Goal: Task Accomplishment & Management: Complete application form

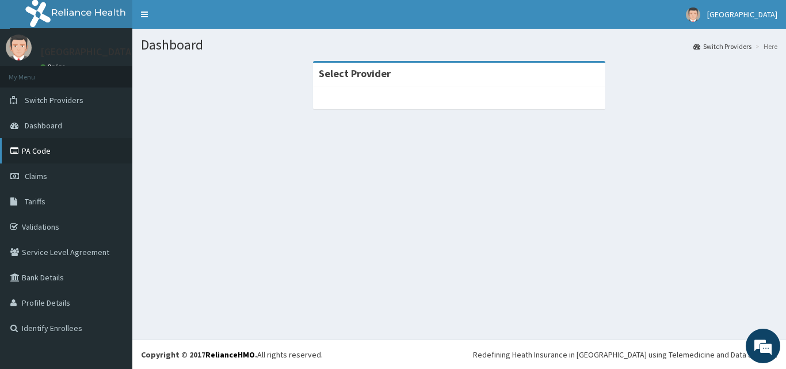
click at [27, 143] on link "PA Code" at bounding box center [66, 150] width 132 height 25
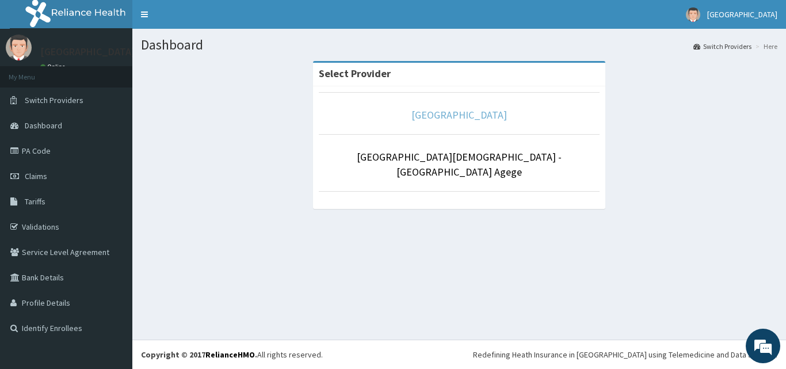
click at [460, 116] on link "[GEOGRAPHIC_DATA]" at bounding box center [459, 114] width 96 height 13
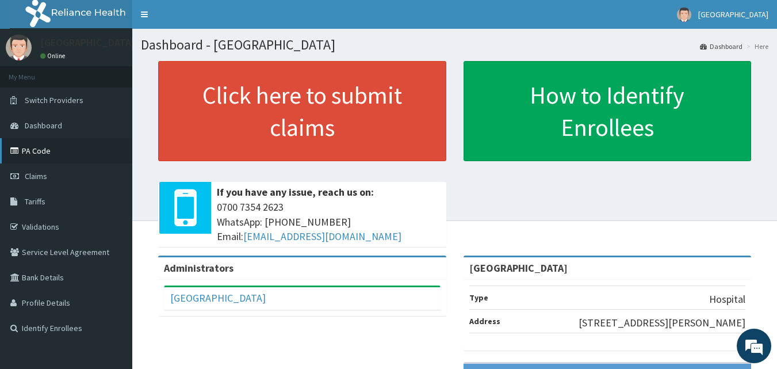
click at [29, 147] on link "PA Code" at bounding box center [66, 150] width 132 height 25
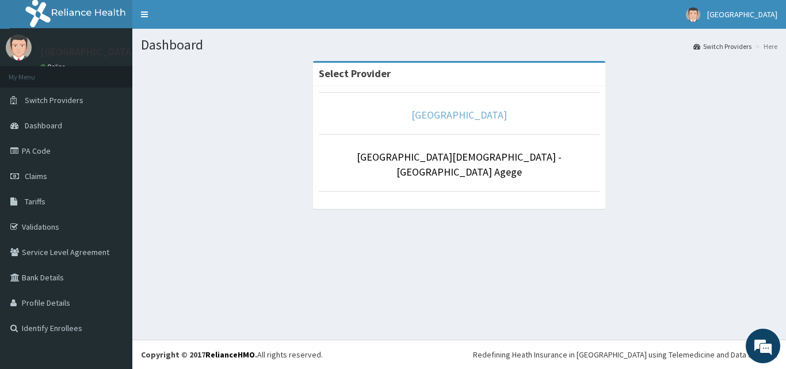
click at [448, 115] on link "[GEOGRAPHIC_DATA]" at bounding box center [459, 114] width 96 height 13
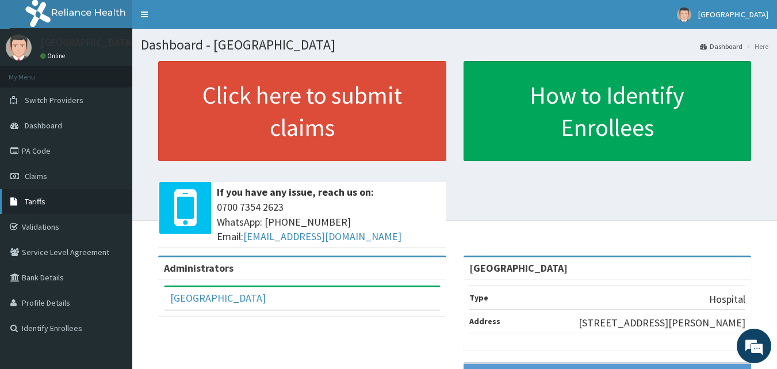
click at [71, 206] on link "Tariffs" at bounding box center [66, 201] width 132 height 25
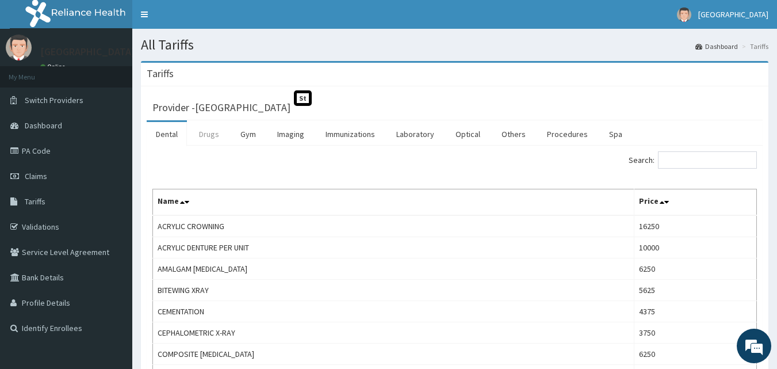
click at [205, 132] on link "Drugs" at bounding box center [209, 134] width 39 height 24
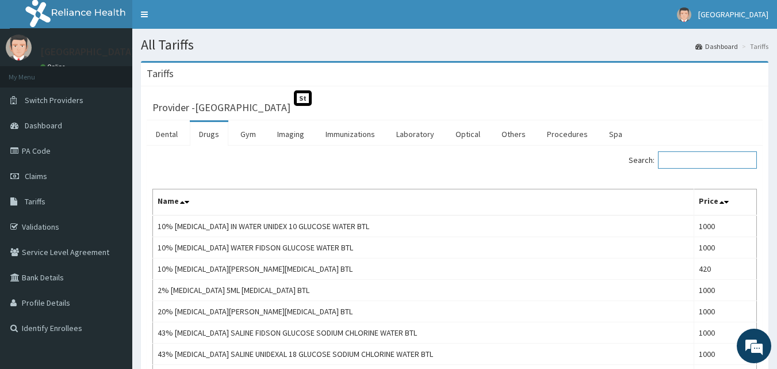
click at [713, 163] on input "Search:" at bounding box center [707, 159] width 99 height 17
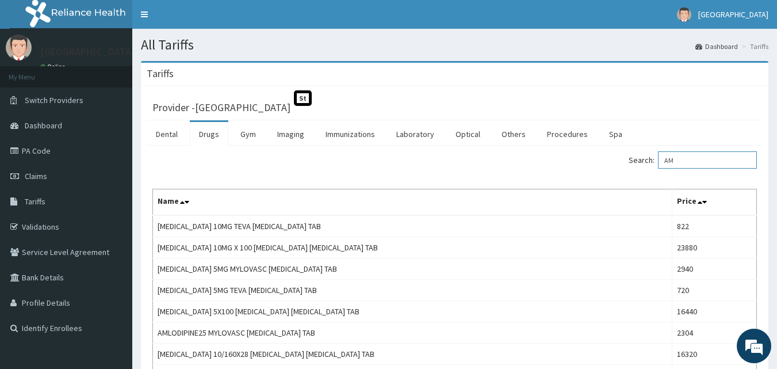
type input "A"
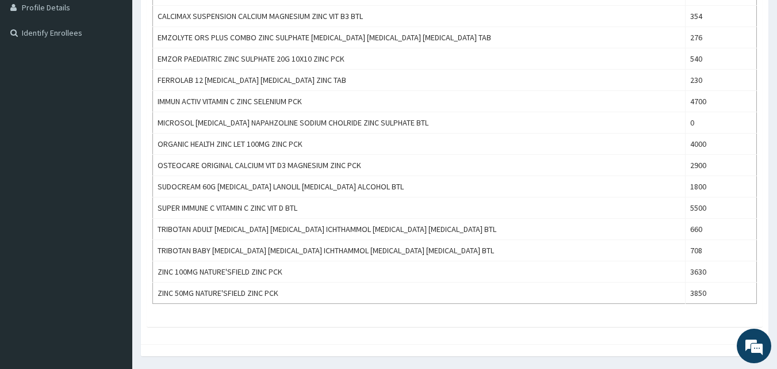
scroll to position [299, 0]
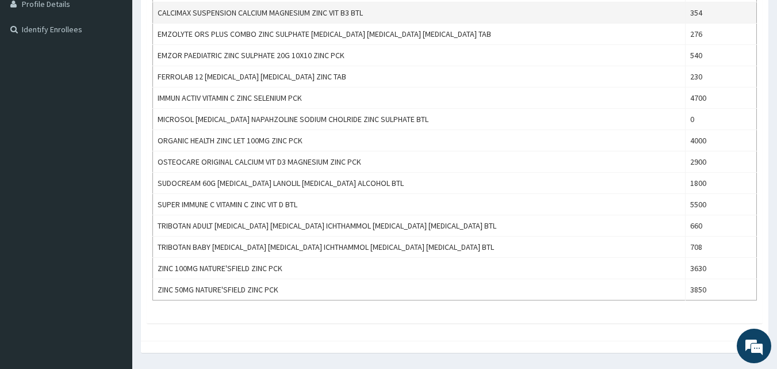
type input "ZINC"
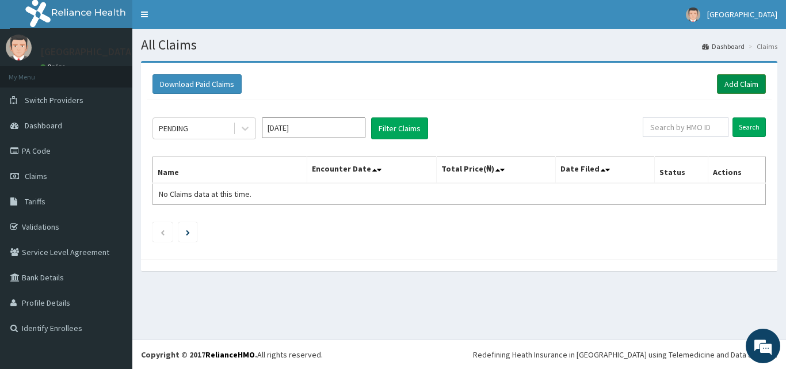
click at [743, 85] on link "Add Claim" at bounding box center [741, 84] width 49 height 20
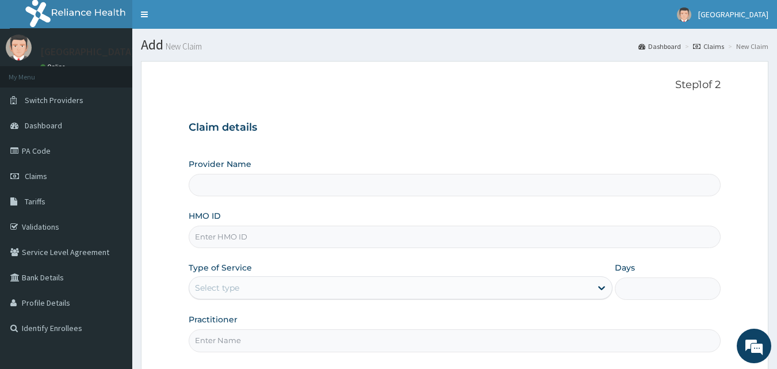
click at [261, 243] on input "HMO ID" at bounding box center [455, 237] width 533 height 22
type input "[GEOGRAPHIC_DATA]"
type input "A"
type input "OHT/12859/A"
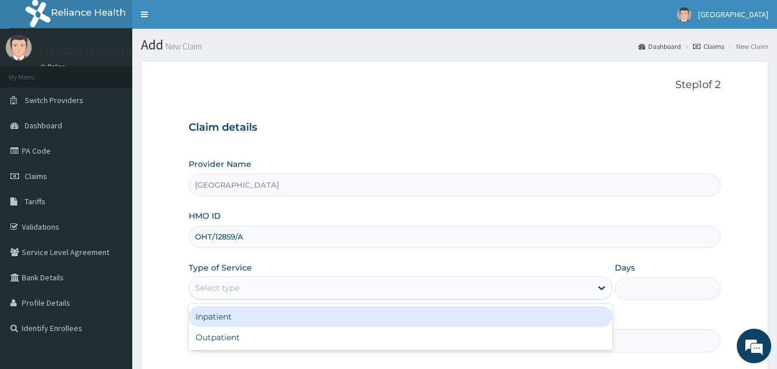
click at [275, 289] on div "Select type" at bounding box center [390, 287] width 402 height 18
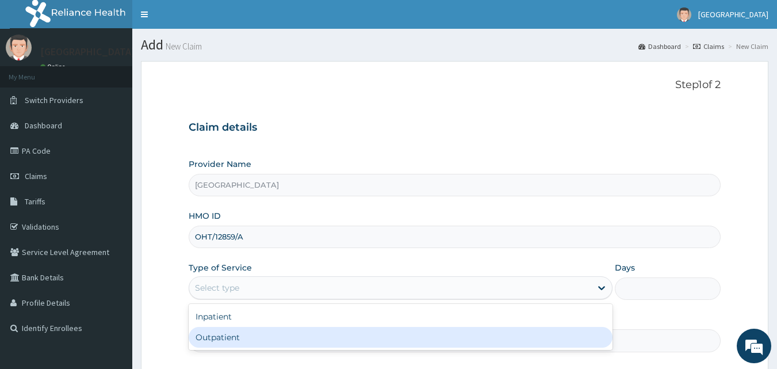
click at [256, 345] on div "Outpatient" at bounding box center [401, 337] width 424 height 21
type input "1"
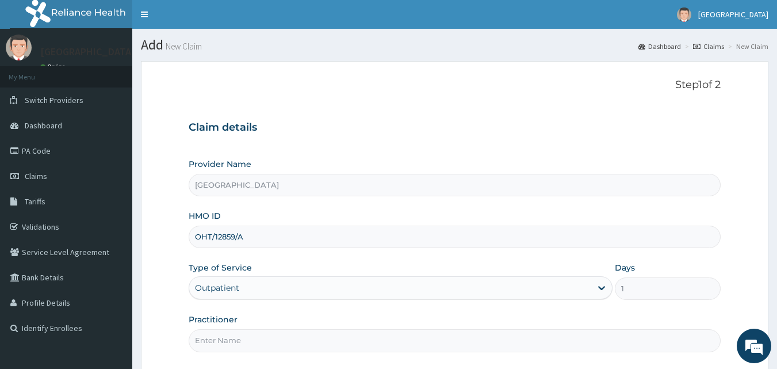
click at [255, 345] on input "Practitioner" at bounding box center [455, 340] width 533 height 22
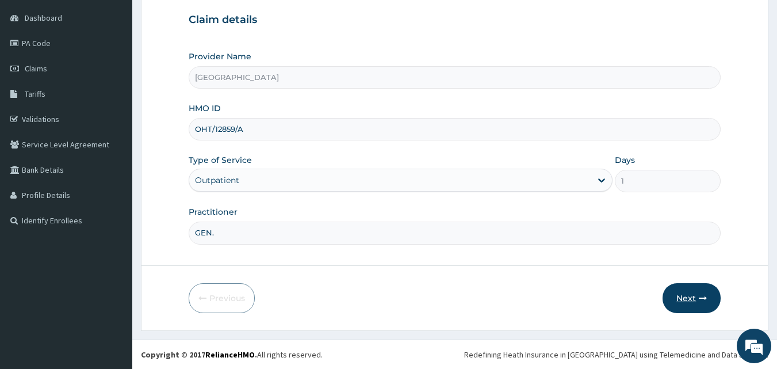
type input "GEN."
click at [707, 297] on icon "button" at bounding box center [703, 298] width 8 height 8
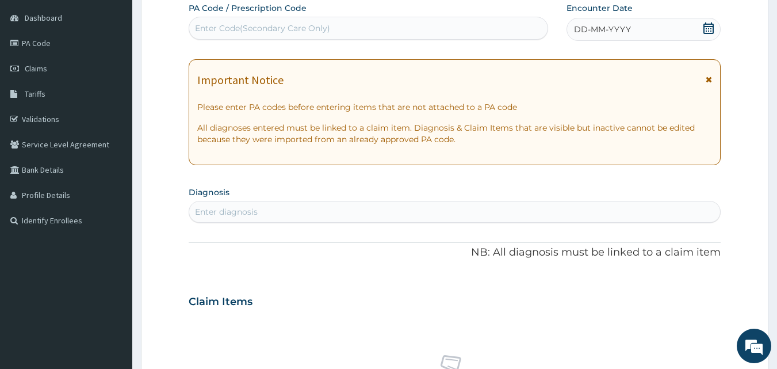
click at [694, 28] on div "DD-MM-YYYY" at bounding box center [644, 29] width 154 height 23
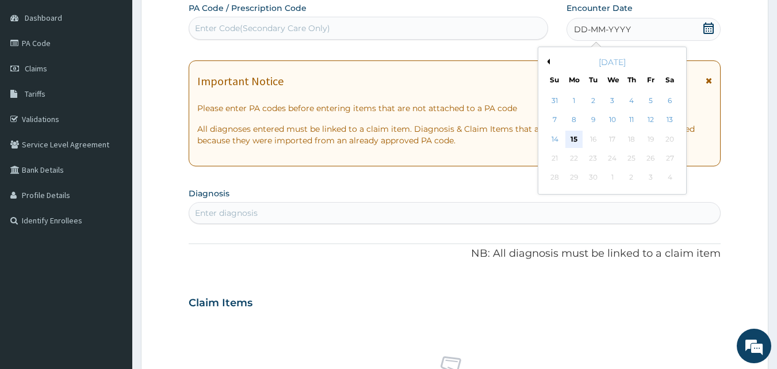
click at [577, 138] on div "15" at bounding box center [574, 139] width 17 height 17
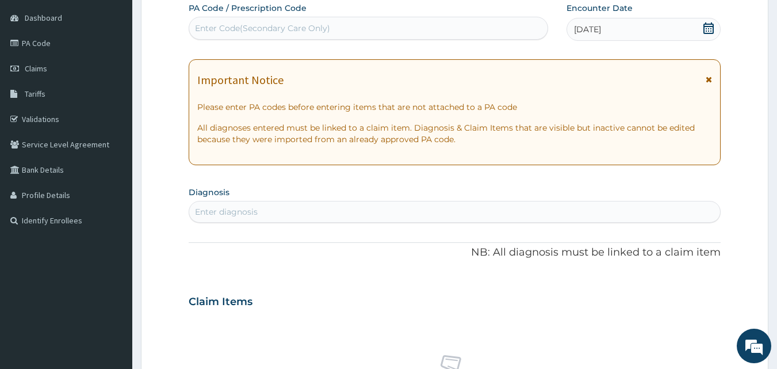
click at [350, 219] on div "Enter diagnosis" at bounding box center [455, 212] width 532 height 18
type input "GASTROENTER"
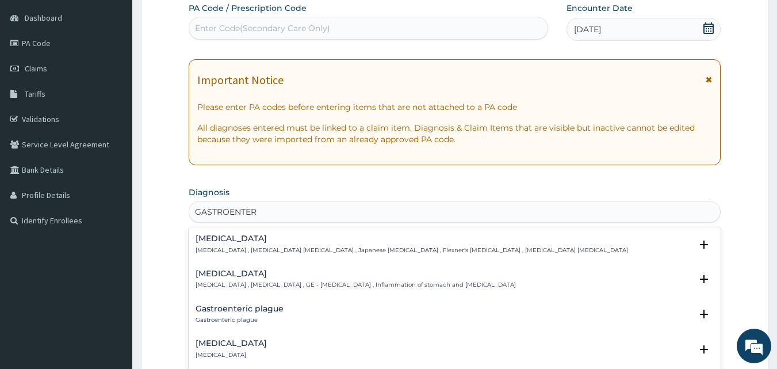
click at [262, 286] on p "Gastroenteritis , Gastroenteropathy , GE - Gastroenteritis , Inflammation of st…" at bounding box center [356, 285] width 320 height 8
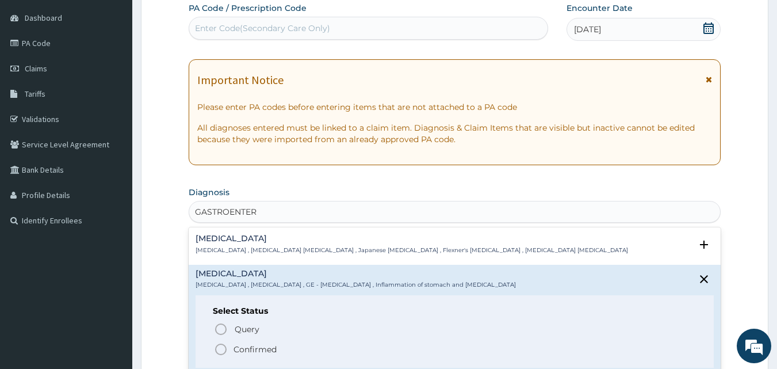
click at [223, 341] on div "Query Query covers suspected (?), Keep in view (kiv), Ruled out (r/o) Confirmed" at bounding box center [455, 338] width 484 height 35
click at [223, 349] on icon "status option filled" at bounding box center [221, 349] width 14 height 14
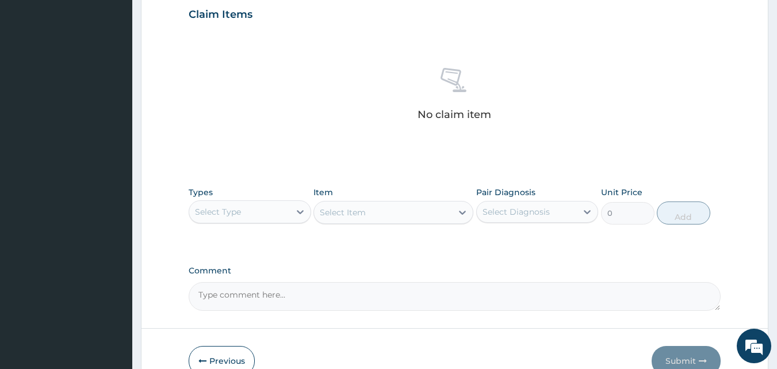
scroll to position [461, 0]
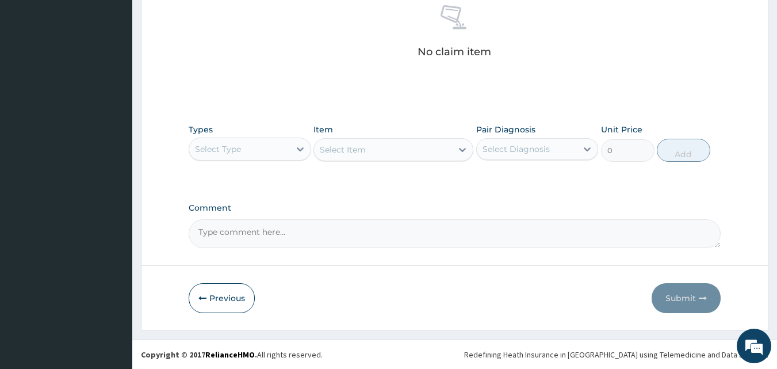
click at [273, 151] on div "Select Type" at bounding box center [239, 149] width 101 height 18
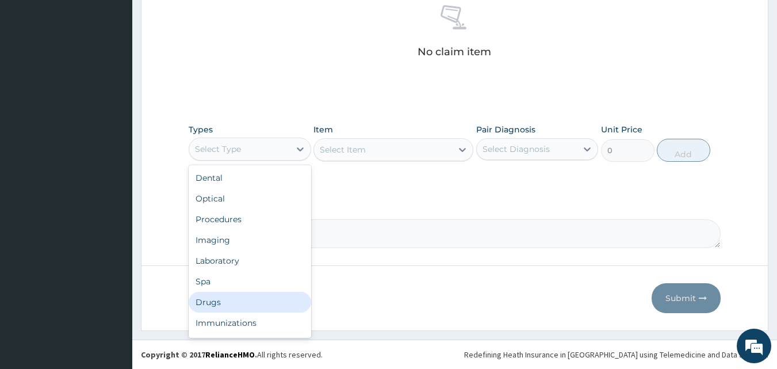
click at [210, 306] on div "Drugs" at bounding box center [250, 302] width 123 height 21
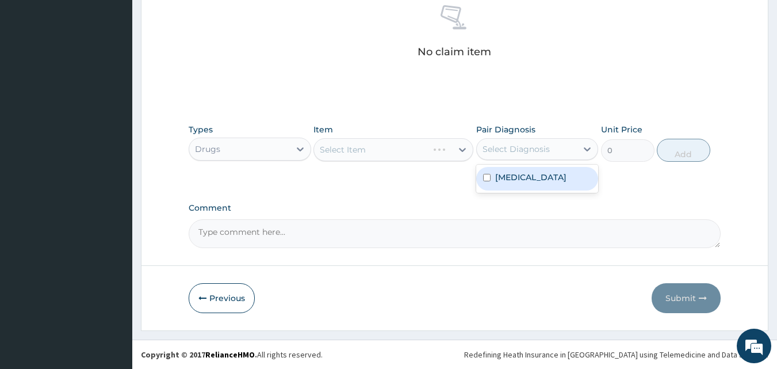
click at [540, 157] on div "Select Diagnosis" at bounding box center [527, 149] width 101 height 18
click at [540, 166] on div "Gastroenteritis" at bounding box center [537, 179] width 123 height 28
click at [540, 177] on label "Gastroenteritis" at bounding box center [530, 177] width 71 height 12
checkbox input "true"
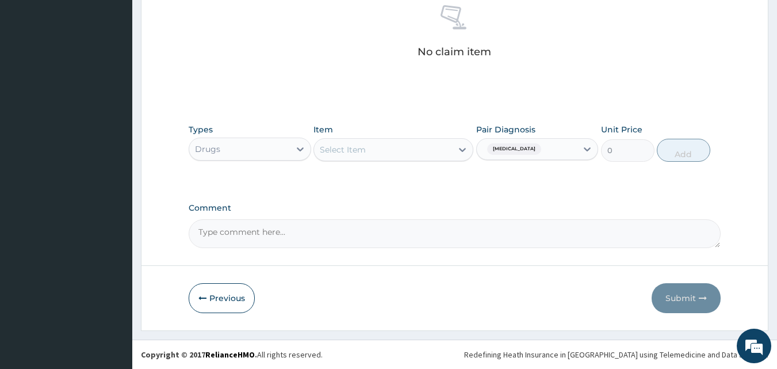
click at [444, 152] on div "Select Item" at bounding box center [383, 149] width 138 height 18
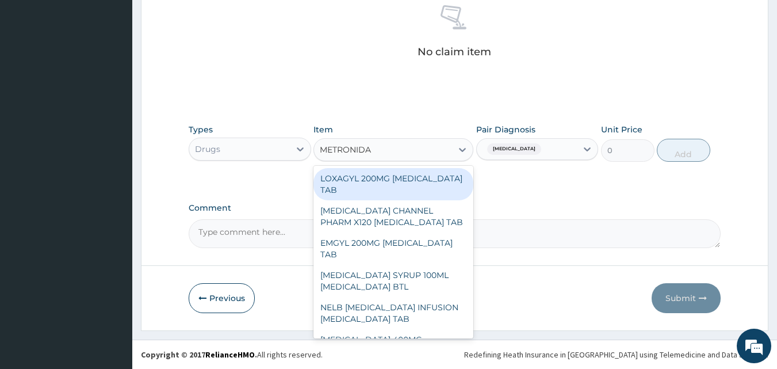
type input "METRONIDAZ"
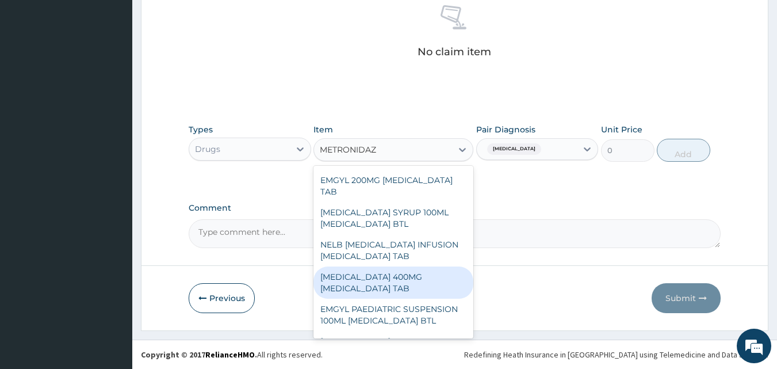
scroll to position [69, 0]
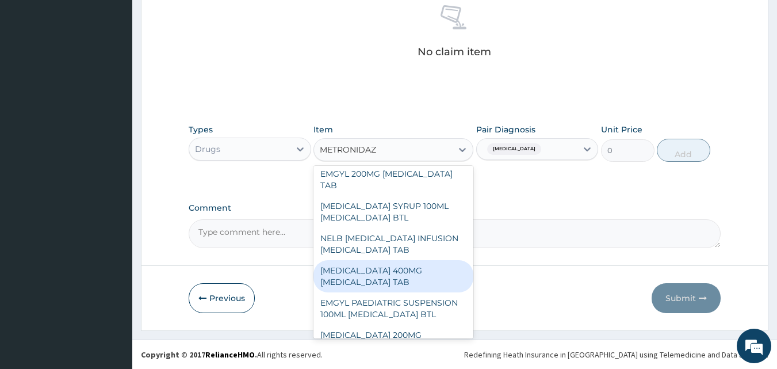
click at [392, 281] on div "FLAGYL 400MG METRONIDAZOLE TAB" at bounding box center [394, 276] width 160 height 32
type input "24"
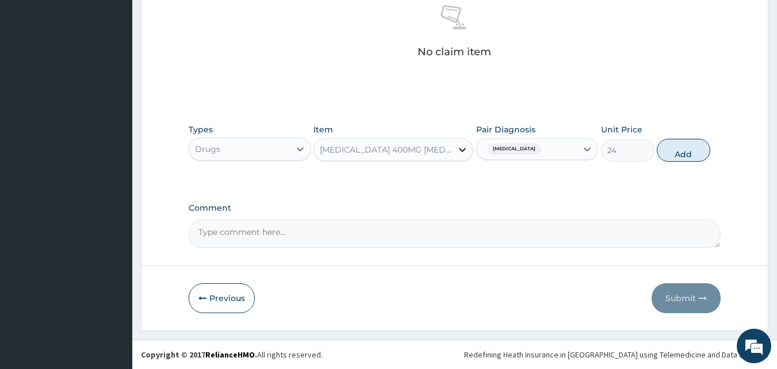
click at [470, 149] on div at bounding box center [462, 149] width 21 height 21
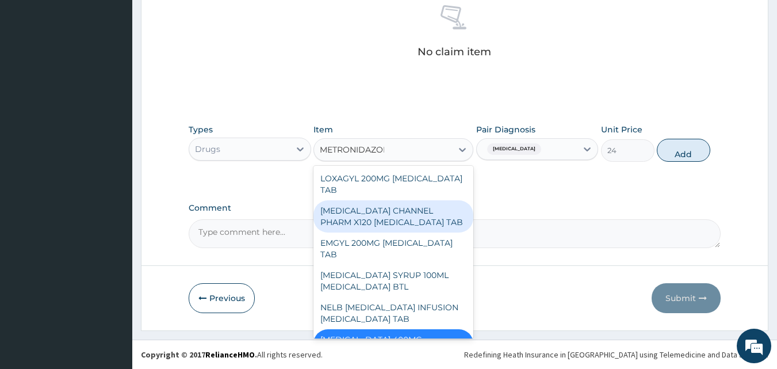
type input "METRONIDAZOLE"
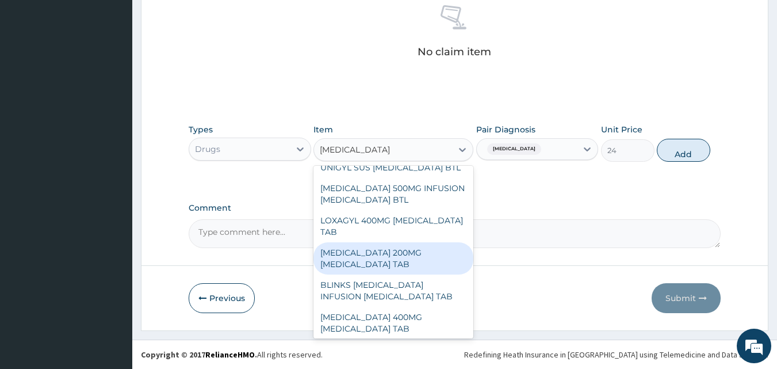
scroll to position [585, 0]
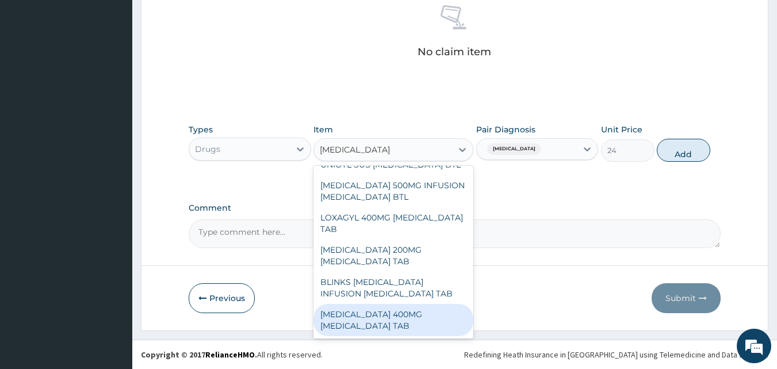
click at [436, 320] on div "METRONIDAZOLE 400MG METRONIDAZOLE TAB" at bounding box center [394, 320] width 160 height 32
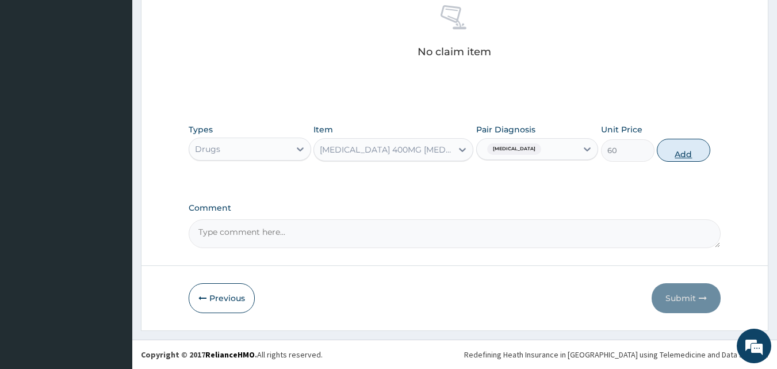
click at [677, 157] on button "Add" at bounding box center [684, 150] width 54 height 23
type input "0"
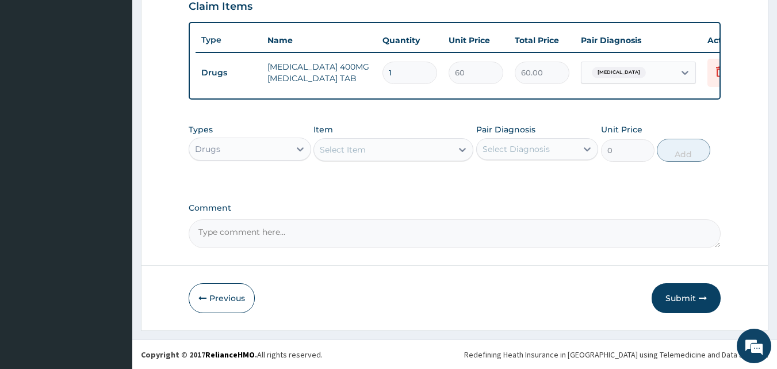
click at [361, 158] on div "Select Item" at bounding box center [383, 149] width 138 height 18
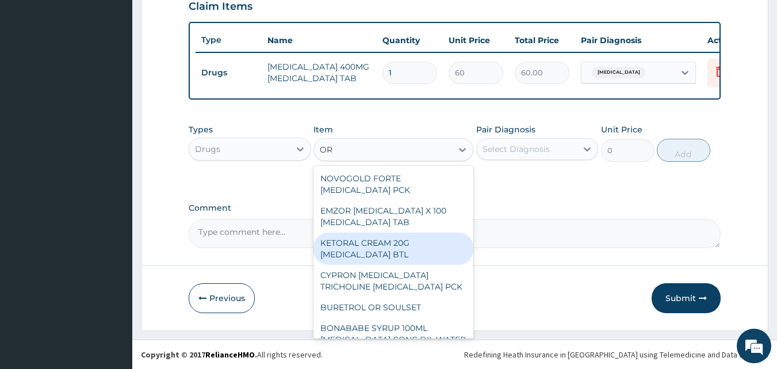
type input "ORS"
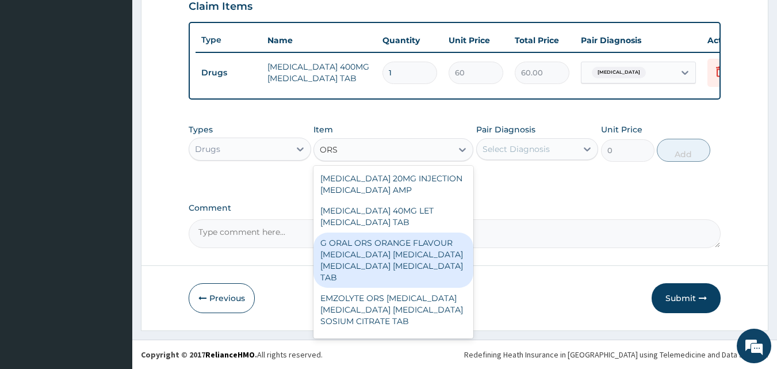
click at [395, 255] on div "G ORAL ORS ORANGE FLAVOUR SODIUM CHLORIDE POTASSIUM CHLORIDE DEXTROSE SODIUM CI…" at bounding box center [394, 259] width 160 height 55
type input "264"
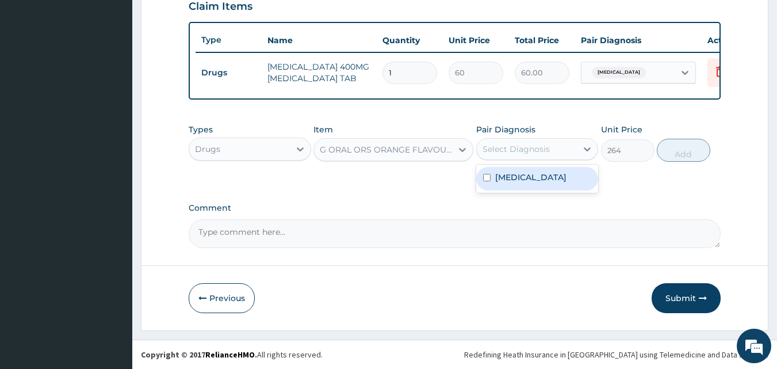
click at [571, 145] on div "Select Diagnosis" at bounding box center [527, 149] width 101 height 18
click at [551, 174] on label "Gastroenteritis" at bounding box center [530, 177] width 71 height 12
checkbox input "true"
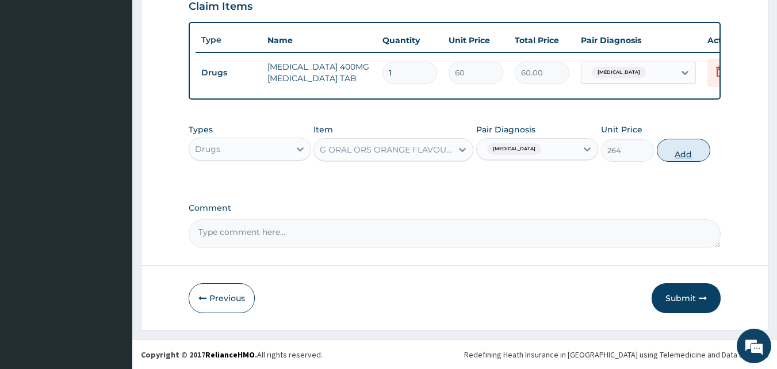
click at [703, 147] on button "Add" at bounding box center [684, 150] width 54 height 23
type input "0"
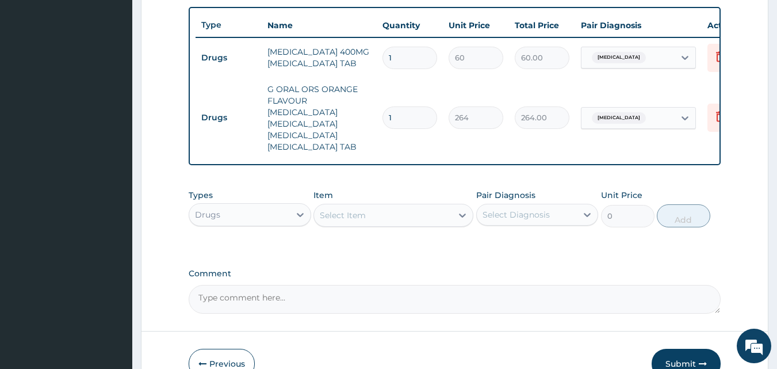
click at [387, 224] on div "Select Item" at bounding box center [383, 215] width 138 height 18
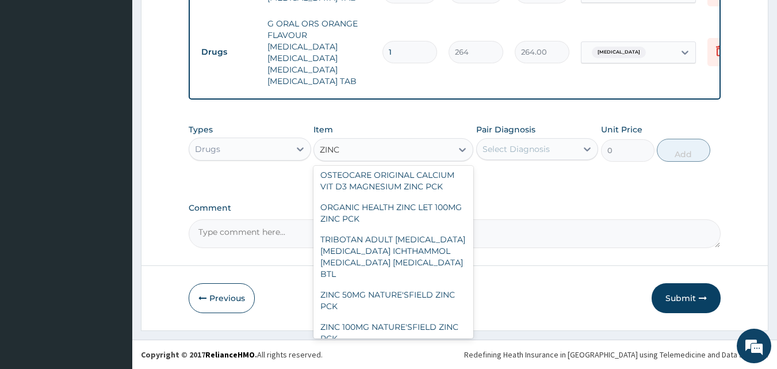
scroll to position [0, 0]
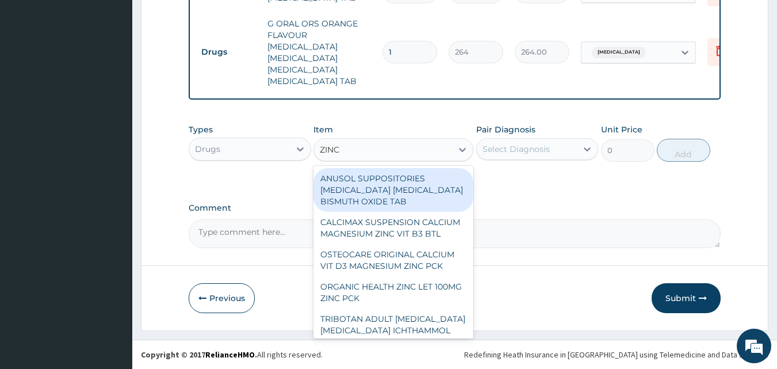
type input "ZINC"
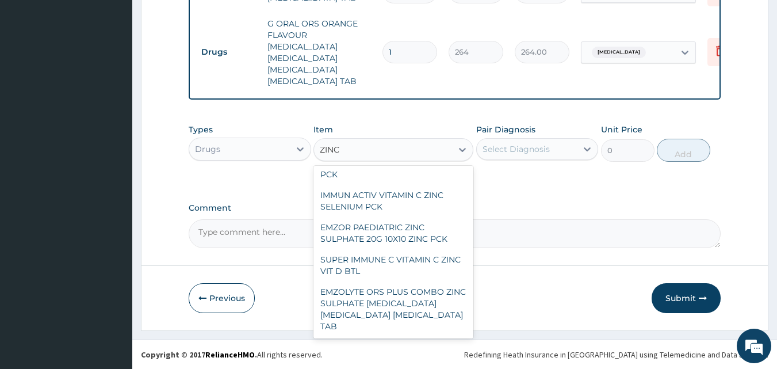
scroll to position [257, 0]
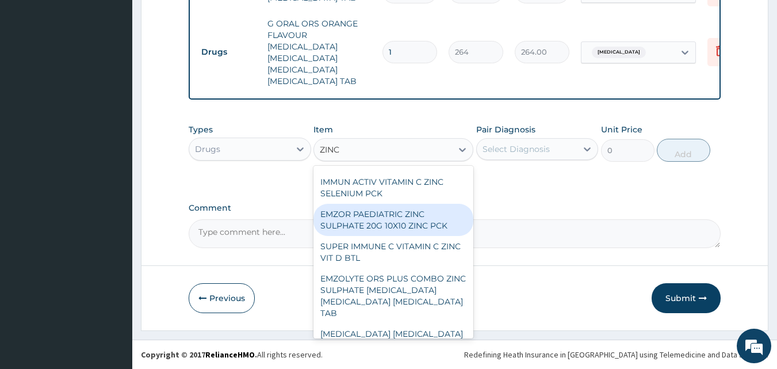
click at [425, 223] on div "EMZOR PAEDIATRIC ZINC SULPHATE 20G 10X10 ZINC PCK" at bounding box center [394, 220] width 160 height 32
type input "540"
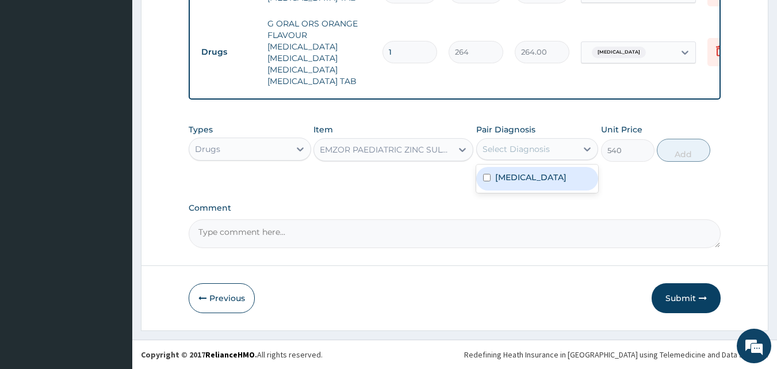
click at [570, 153] on div "Select Diagnosis" at bounding box center [527, 149] width 101 height 18
click at [577, 173] on div "Gastroenteritis" at bounding box center [537, 179] width 123 height 24
checkbox input "true"
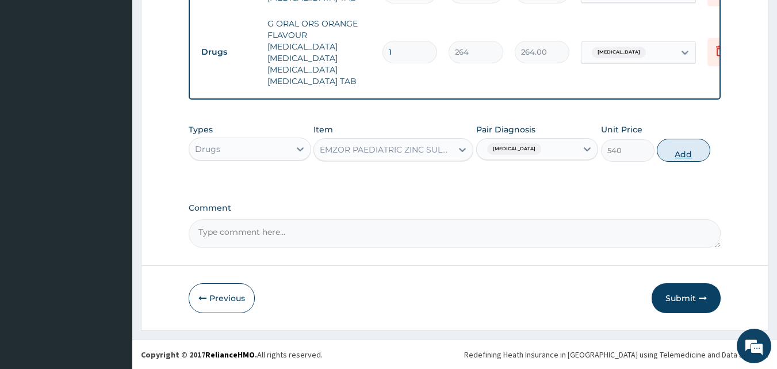
click at [669, 157] on button "Add" at bounding box center [684, 150] width 54 height 23
type input "0"
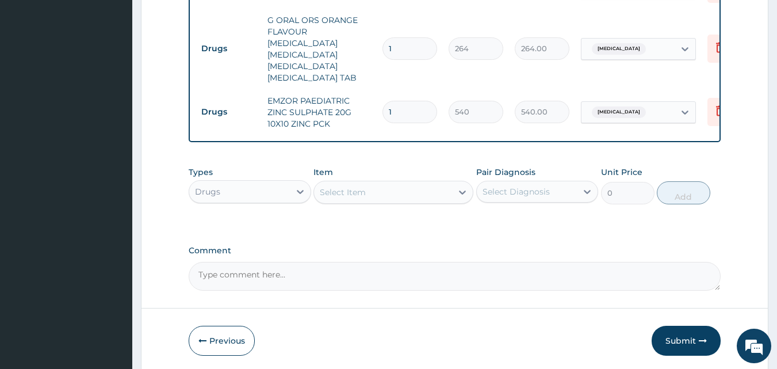
click at [368, 192] on div "Select Item" at bounding box center [383, 192] width 138 height 18
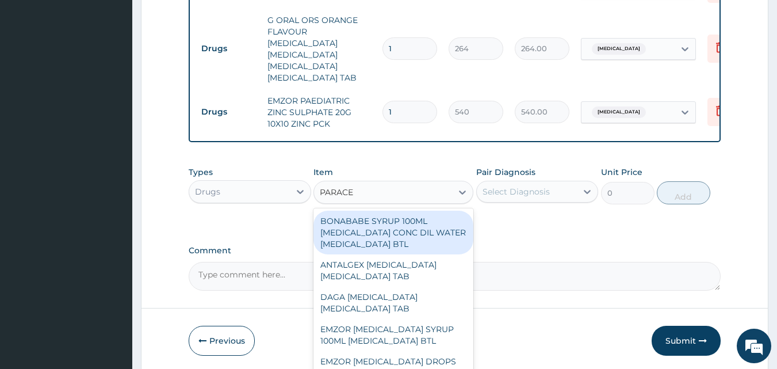
type input "PARACET"
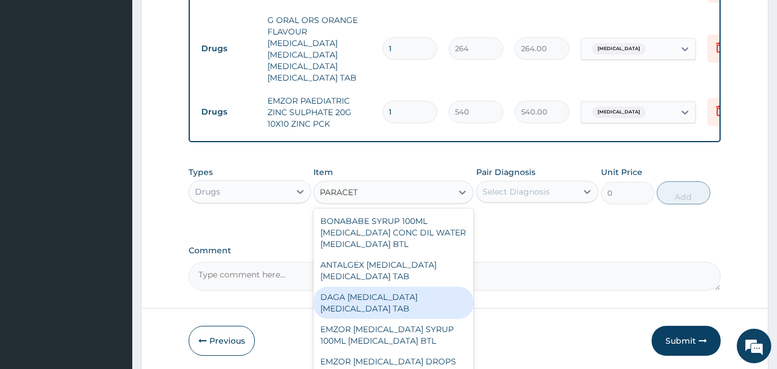
click at [362, 308] on div "DAGA PARACETAMOL ACETAMINOPHEN TAB" at bounding box center [394, 303] width 160 height 32
type input "24"
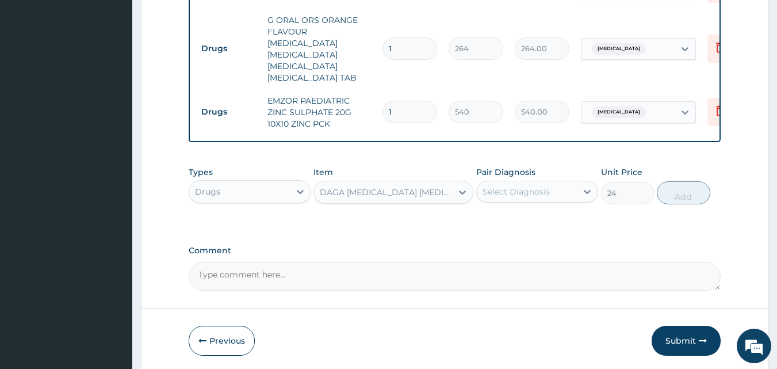
click at [568, 190] on div "Select Diagnosis" at bounding box center [527, 191] width 101 height 18
click at [571, 216] on div "Gastroenteritis" at bounding box center [537, 221] width 123 height 24
checkbox input "true"
click at [695, 199] on button "Add" at bounding box center [684, 192] width 54 height 23
type input "0"
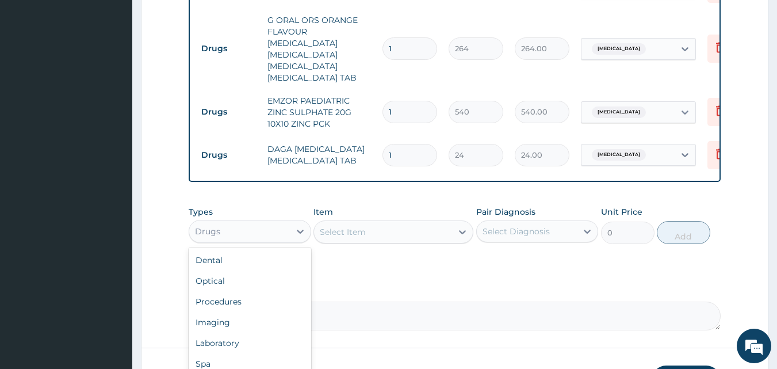
click at [283, 241] on div "Drugs" at bounding box center [239, 231] width 101 height 18
click at [220, 295] on div "Procedures" at bounding box center [250, 301] width 123 height 21
click at [391, 144] on input "1" at bounding box center [410, 155] width 55 height 22
type input "18"
type input "432.00"
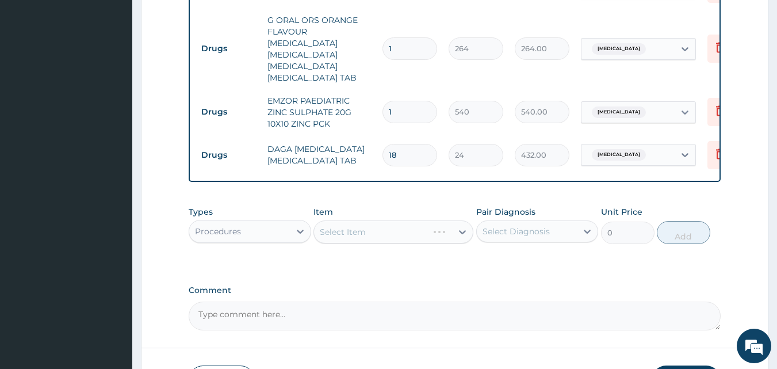
type input "18"
click at [398, 55] on input "1" at bounding box center [410, 48] width 55 height 22
type input "0.00"
type input "2"
type input "528.00"
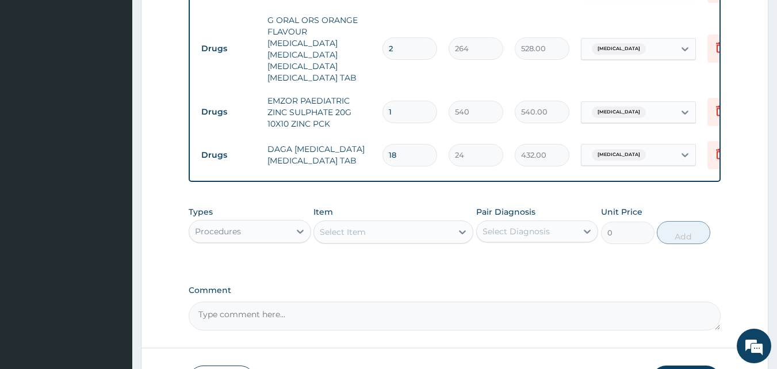
type input "2"
click at [346, 236] on div "Select Item" at bounding box center [343, 232] width 46 height 12
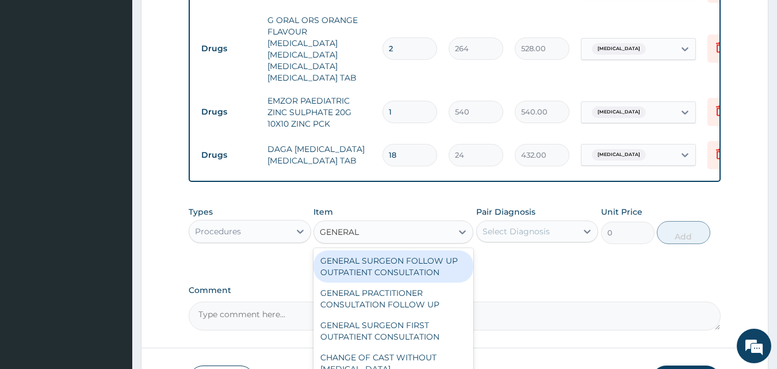
type input "GENERAL P"
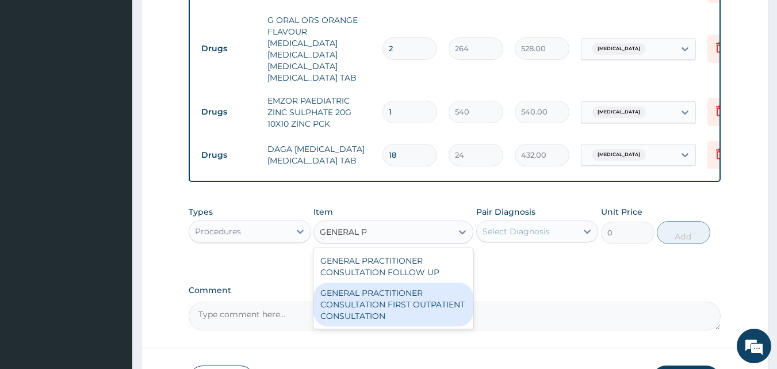
click at [355, 315] on div "GENERAL PRACTITIONER CONSULTATION FIRST OUTPATIENT CONSULTATION" at bounding box center [394, 305] width 160 height 44
type input "3000"
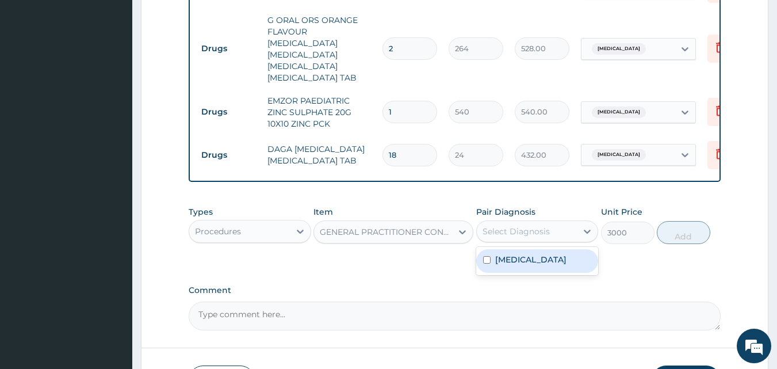
click at [571, 239] on div "Select Diagnosis" at bounding box center [527, 231] width 101 height 18
click at [563, 257] on div "Gastroenteritis" at bounding box center [537, 261] width 123 height 24
checkbox input "true"
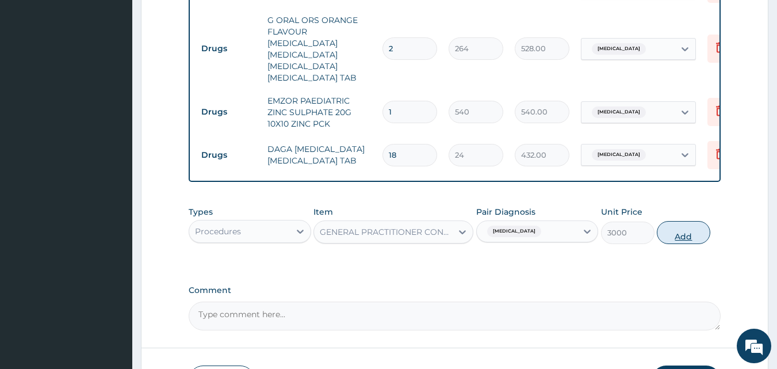
click at [698, 234] on button "Add" at bounding box center [684, 232] width 54 height 23
type input "0"
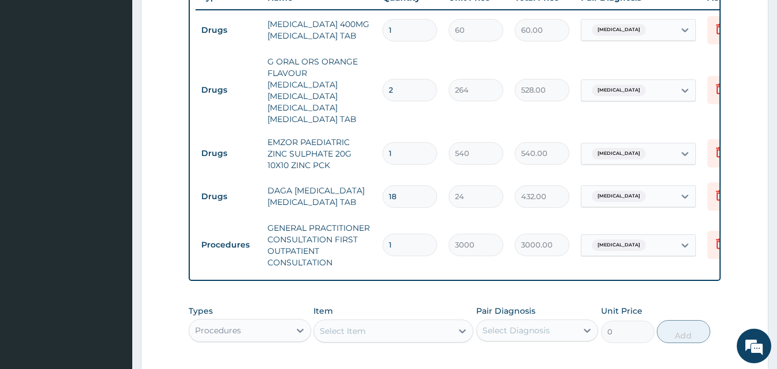
scroll to position [409, 0]
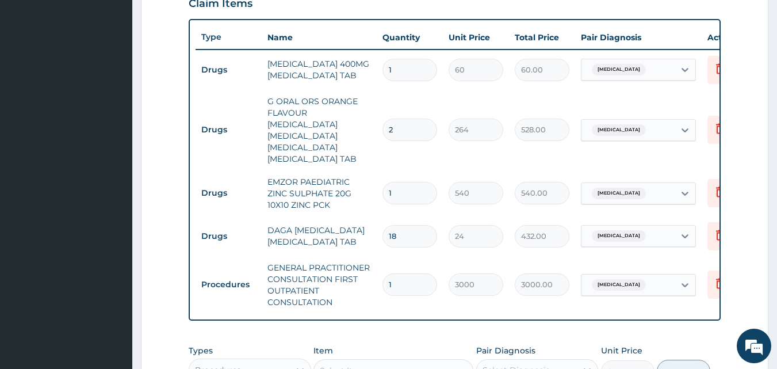
click at [398, 75] on input "1" at bounding box center [410, 70] width 55 height 22
type input "15"
type input "900.00"
type input "1"
type input "60.00"
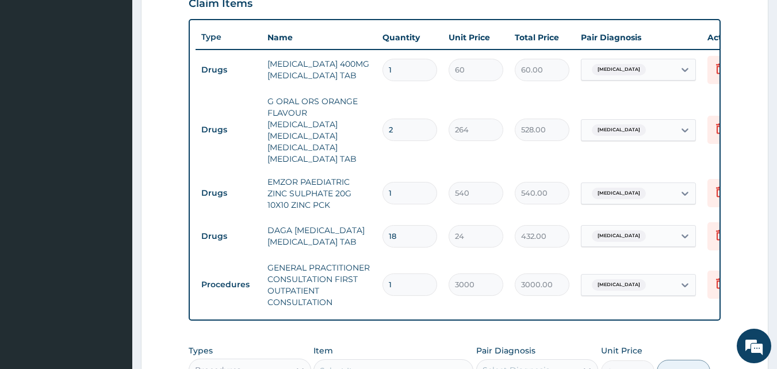
type input "0.00"
type input "1"
type input "60.00"
type input "10"
type input "600.00"
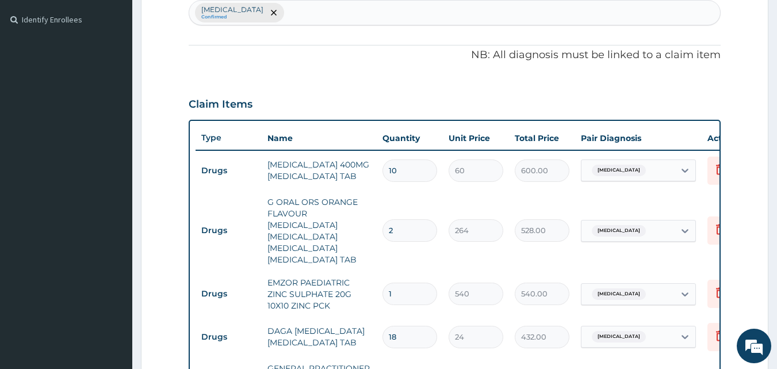
scroll to position [310, 0]
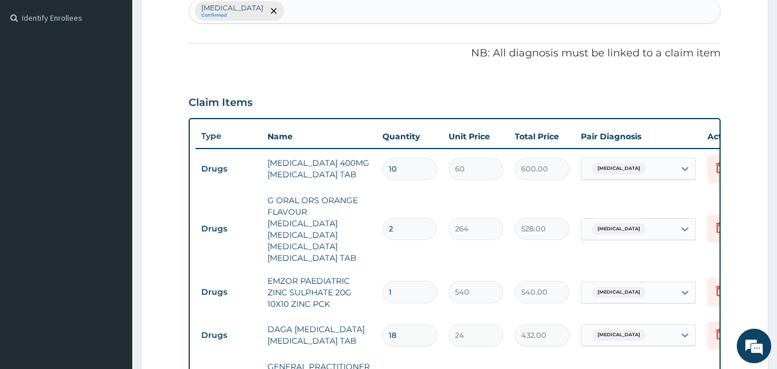
type input "1"
type input "60.00"
type input "0.00"
type input "8"
type input "480.00"
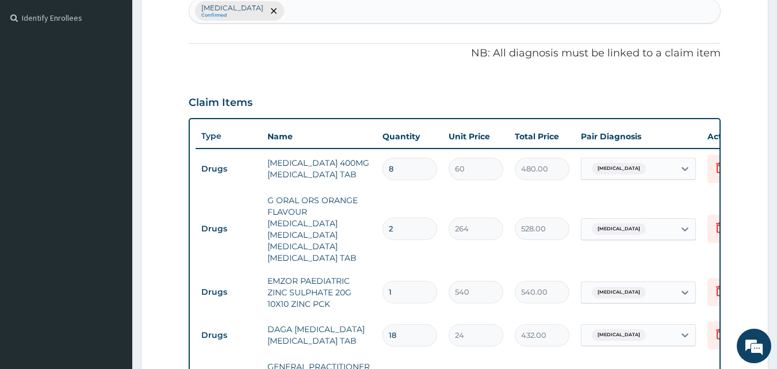
scroll to position [633, 0]
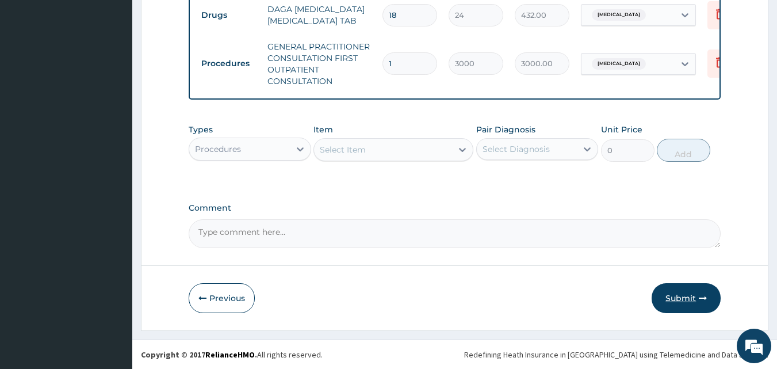
type input "8"
click at [701, 298] on icon "button" at bounding box center [703, 298] width 8 height 8
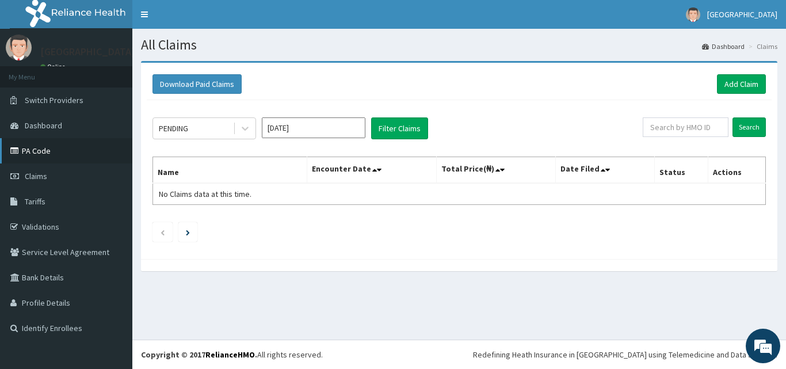
click at [61, 151] on link "PA Code" at bounding box center [66, 150] width 132 height 25
